Goal: Transaction & Acquisition: Obtain resource

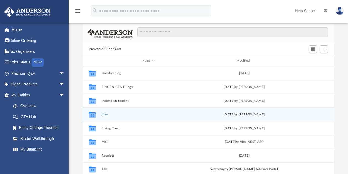
scroll to position [28, 0]
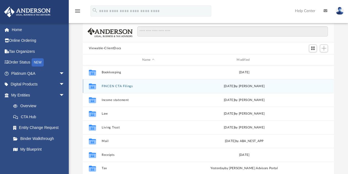
click at [108, 87] on button "FINCEN CTA Filings" at bounding box center [149, 86] width 94 height 4
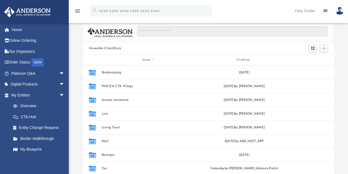
scroll to position [121, 247]
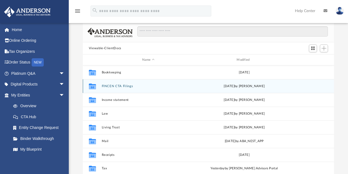
click at [110, 85] on button "FINCEN CTA Filings" at bounding box center [149, 86] width 94 height 4
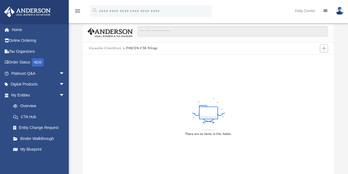
click at [108, 48] on button "Viewable-ClientDocs" at bounding box center [105, 48] width 32 height 5
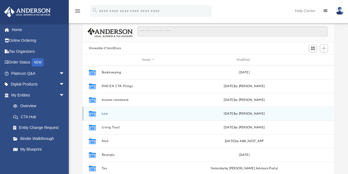
click at [107, 114] on button "Law" at bounding box center [149, 114] width 94 height 4
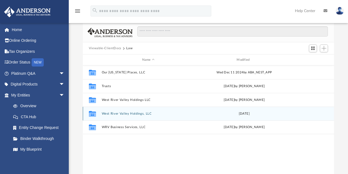
click at [134, 114] on button "West River Valley Holdings, LLC" at bounding box center [149, 114] width 94 height 4
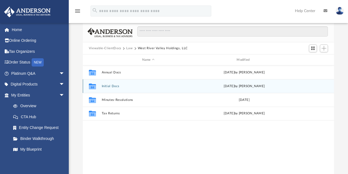
click at [109, 85] on button "Initial Docs" at bounding box center [149, 86] width 94 height 4
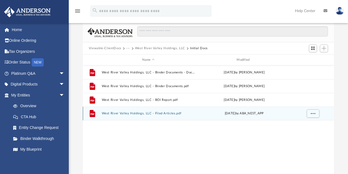
click at [137, 113] on button "West River Valley Holdings, LLC - Filed Articles.pdf" at bounding box center [149, 114] width 94 height 4
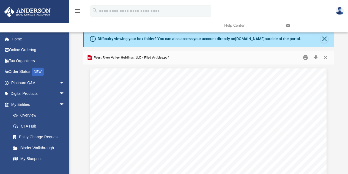
scroll to position [0, 0]
click at [327, 57] on button "Close" at bounding box center [325, 57] width 10 height 9
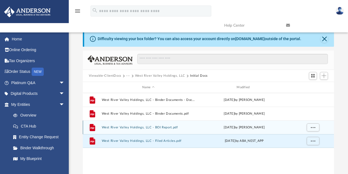
click at [129, 128] on button "West River Valley Holdings, LLC - BOI Report.pdf" at bounding box center [149, 128] width 94 height 4
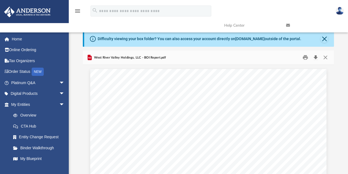
click at [317, 57] on button "Download" at bounding box center [316, 57] width 10 height 9
